Goal: Answer question/provide support

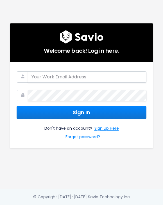
click at [132, 204] on com-1password-button at bounding box center [81, 205] width 163 height 0
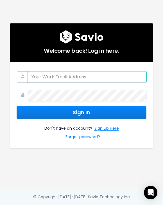
type input "felix.junk@picdrop.com"
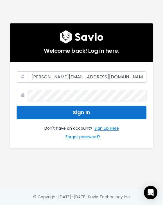
click at [53, 108] on button "Sign In" at bounding box center [82, 113] width 130 height 14
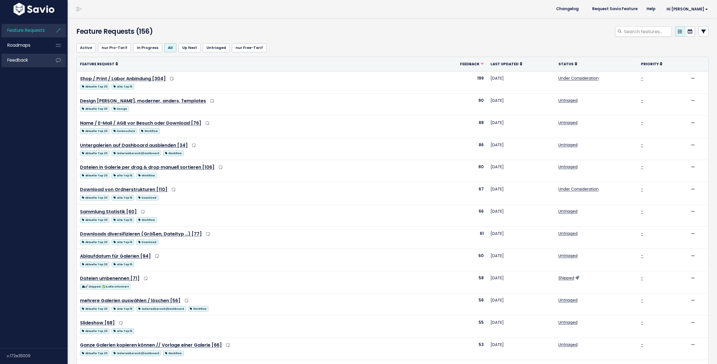
click at [20, 57] on span "Feedback" at bounding box center [17, 60] width 21 height 6
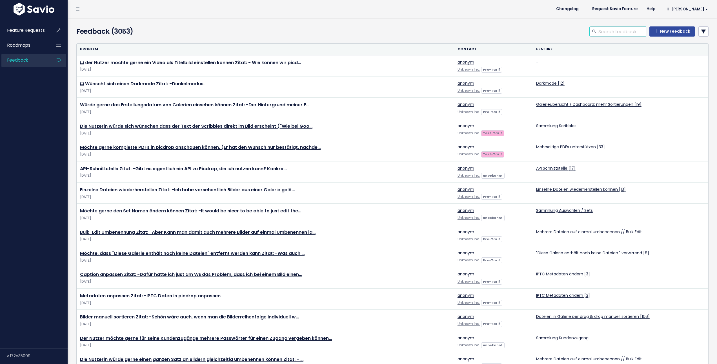
click at [624, 32] on input "search" at bounding box center [621, 31] width 48 height 10
type input "vorschau"
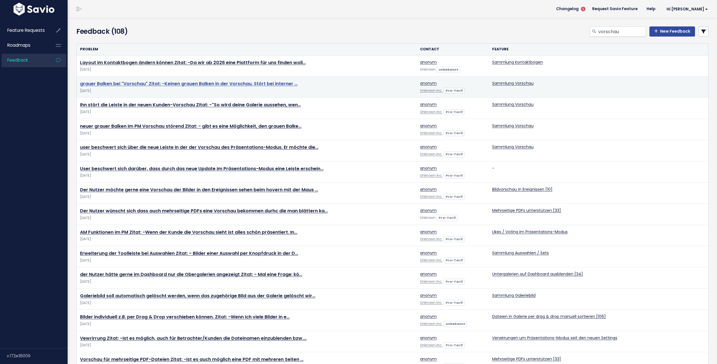
click at [211, 82] on link "grauer Balken bei "Vorschau" Zitat: -Keinen grauen Balken in der Vorschau. Stör…" at bounding box center [188, 84] width 217 height 6
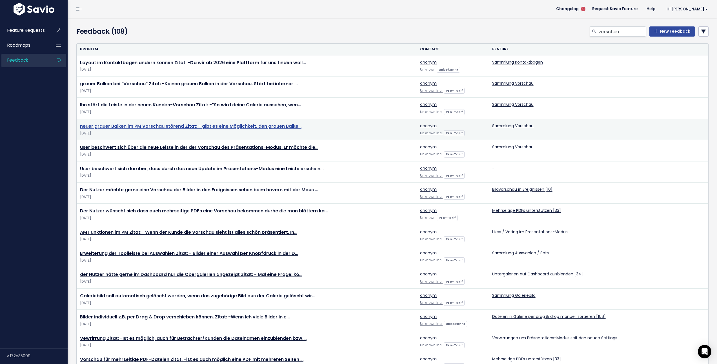
click at [155, 126] on link "neuer grauer Balken im PM Vorschau störend Zitat: - gibt es eine Möglichkeit, d…" at bounding box center [190, 126] width 221 height 6
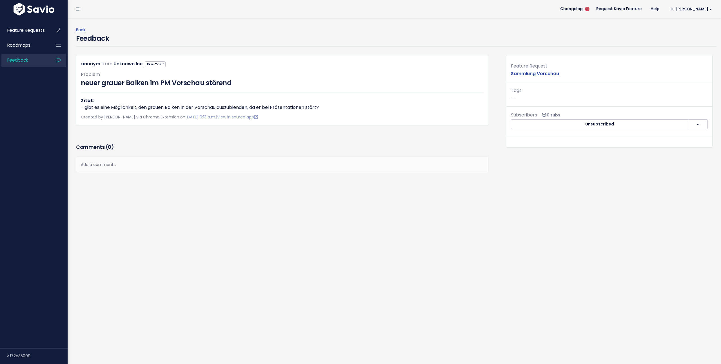
drag, startPoint x: 351, startPoint y: 180, endPoint x: 354, endPoint y: 180, distance: 3.1
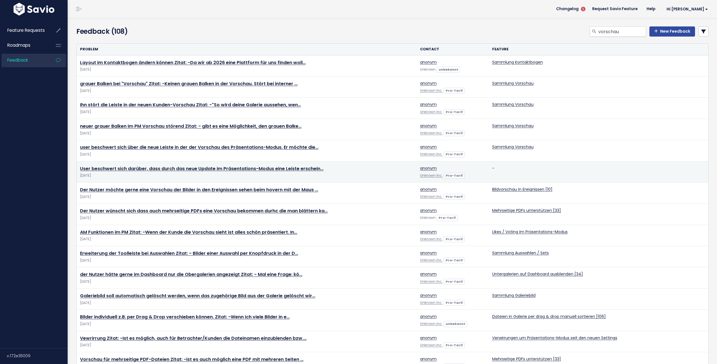
click at [163, 172] on td "User beschwert sich darüber, dass durch das neue Update im Präsentations-Modus …" at bounding box center [247, 171] width 340 height 21
click at [164, 169] on link "User beschwert sich darüber, dass durch das neue Update im Präsentations-Modus …" at bounding box center [201, 169] width 243 height 6
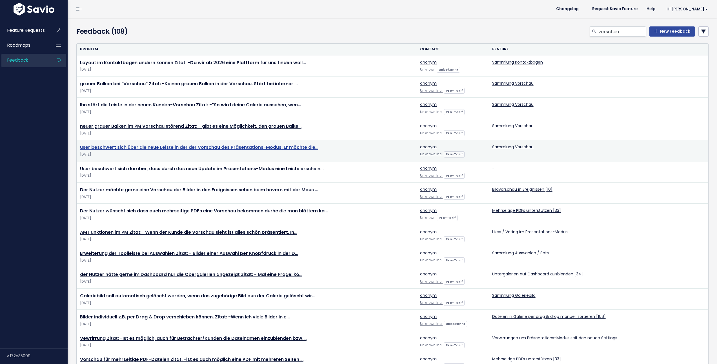
click at [165, 149] on link "user beschwert sich über die neue Leiste in der der Vorschau des Präsentations-…" at bounding box center [199, 147] width 238 height 6
